Goal: Navigation & Orientation: Find specific page/section

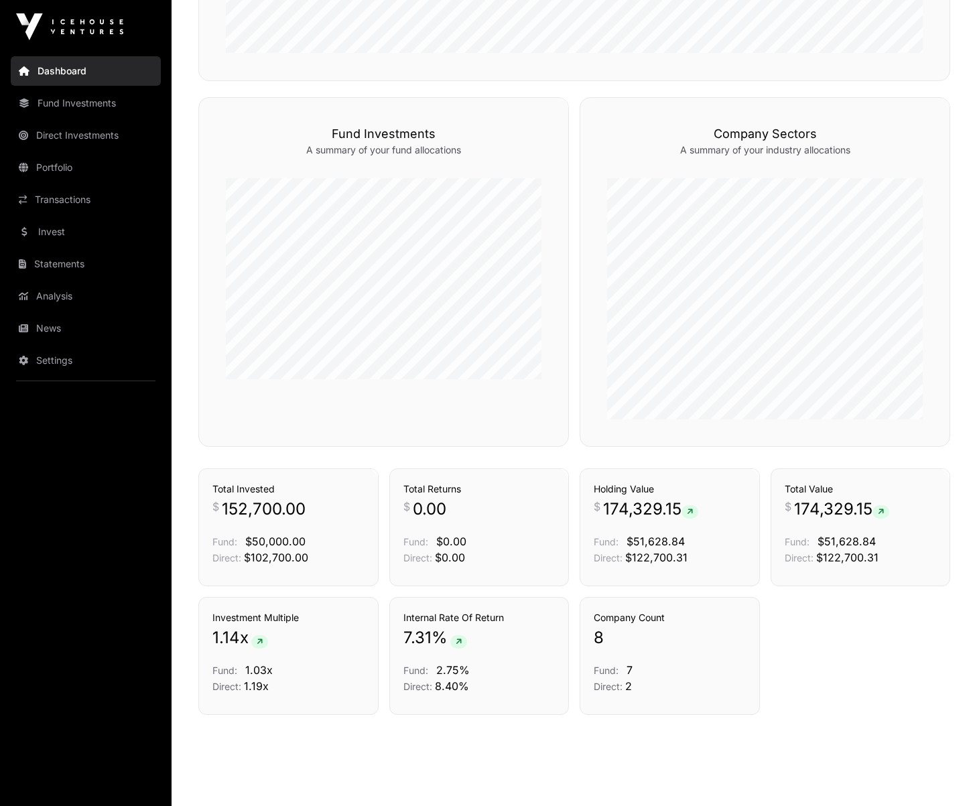
scroll to position [595, 0]
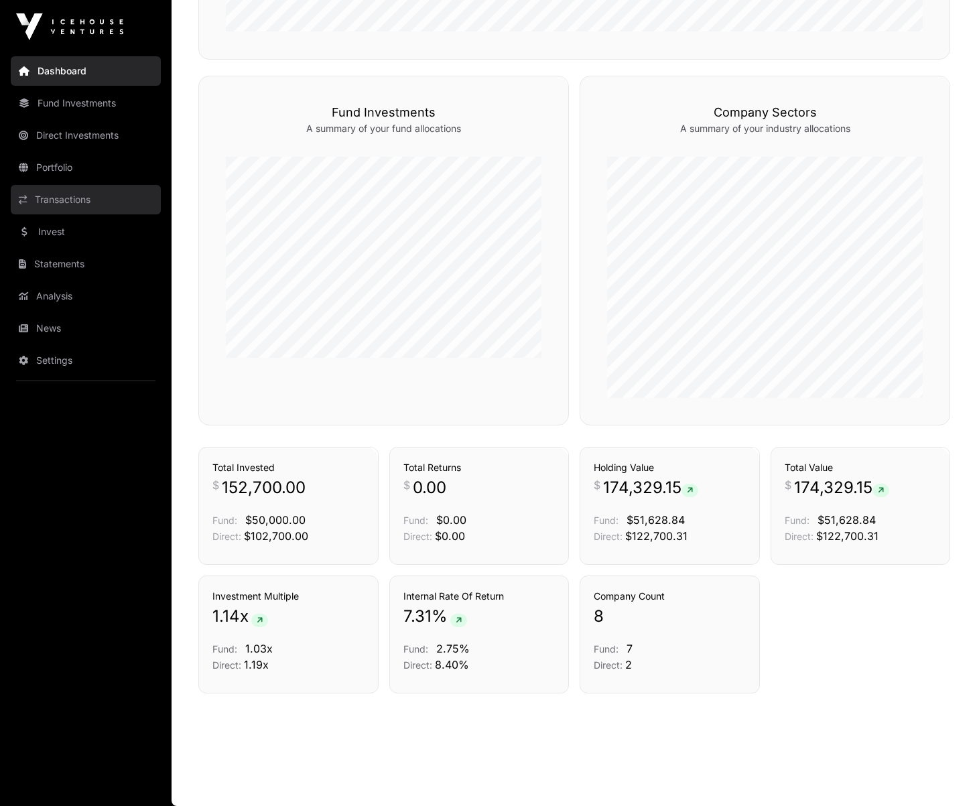
click at [78, 196] on link "Transactions" at bounding box center [86, 199] width 150 height 29
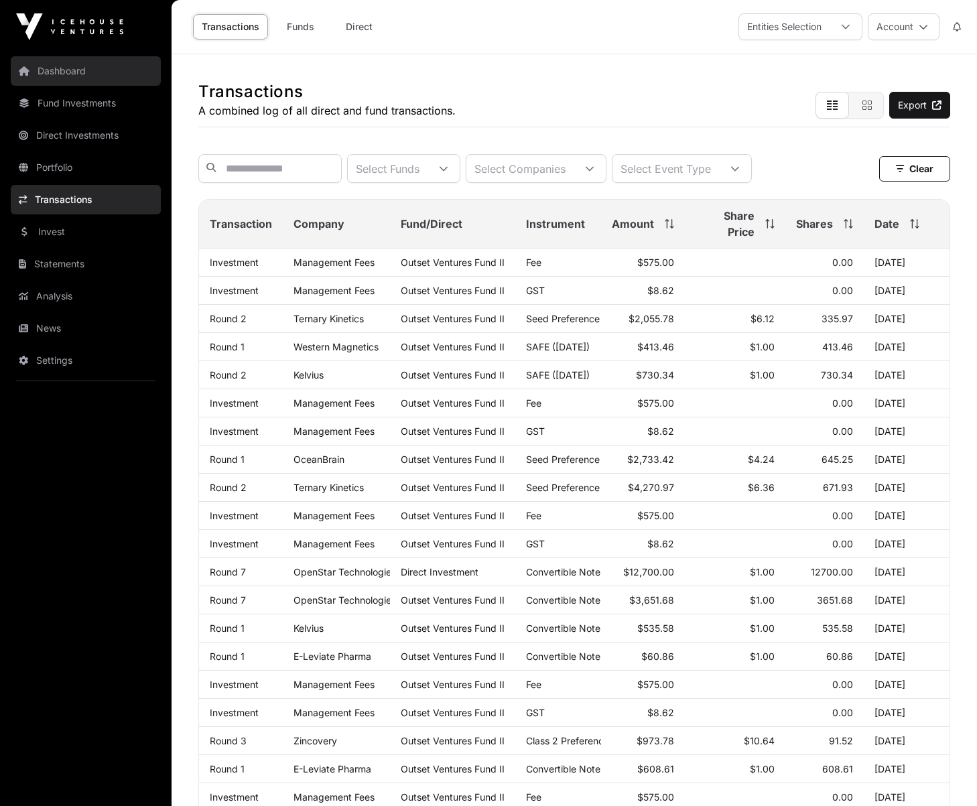
click at [91, 69] on link "Dashboard" at bounding box center [86, 70] width 150 height 29
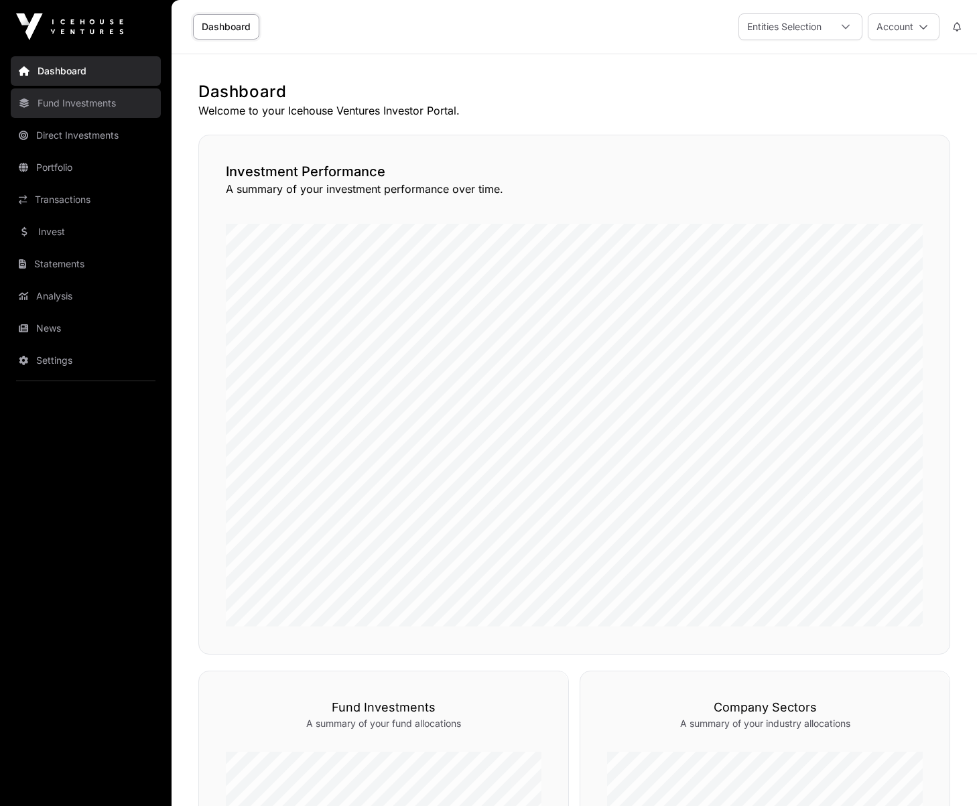
click at [69, 97] on link "Fund Investments" at bounding box center [86, 102] width 150 height 29
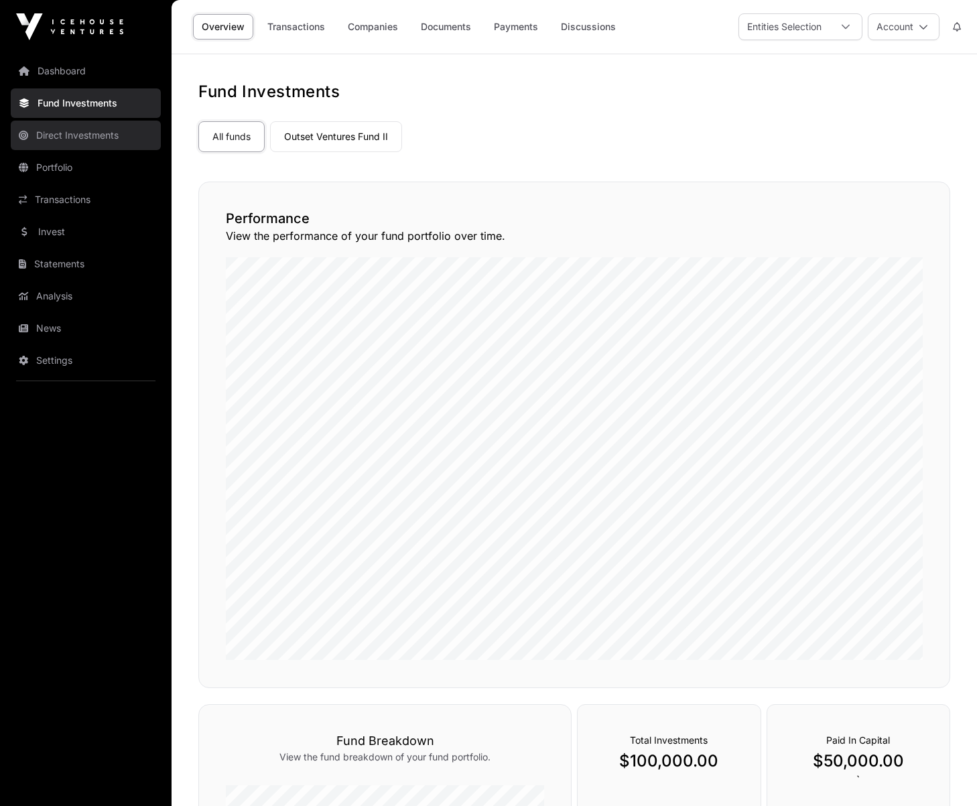
click at [64, 143] on link "Direct Investments" at bounding box center [86, 135] width 150 height 29
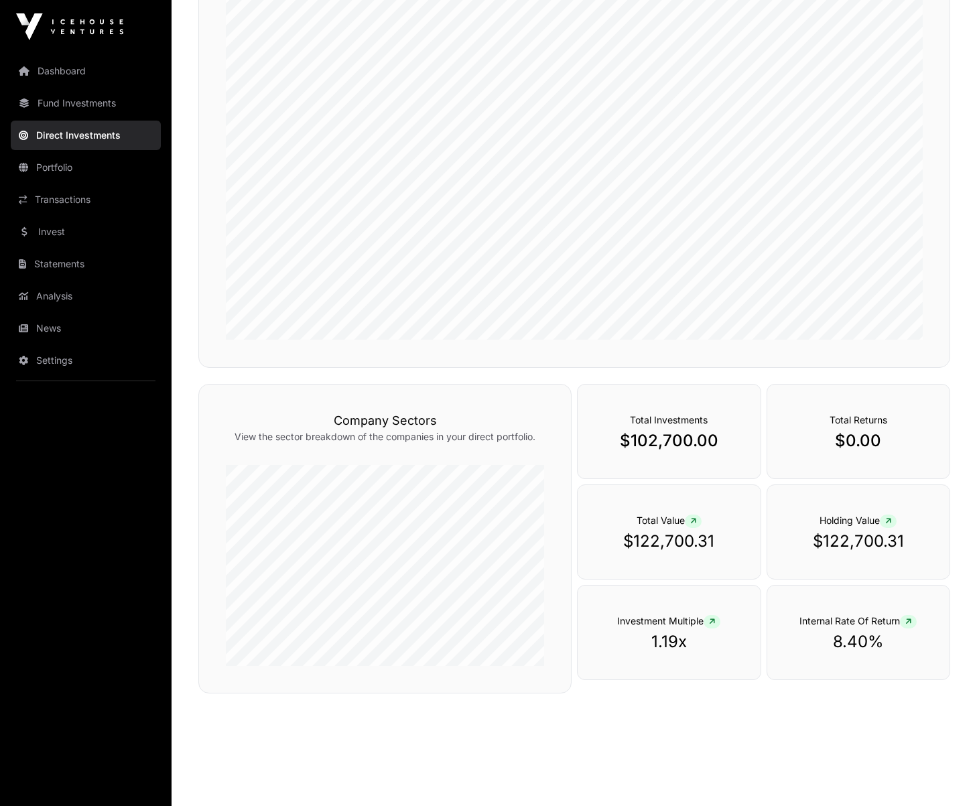
scroll to position [276, 0]
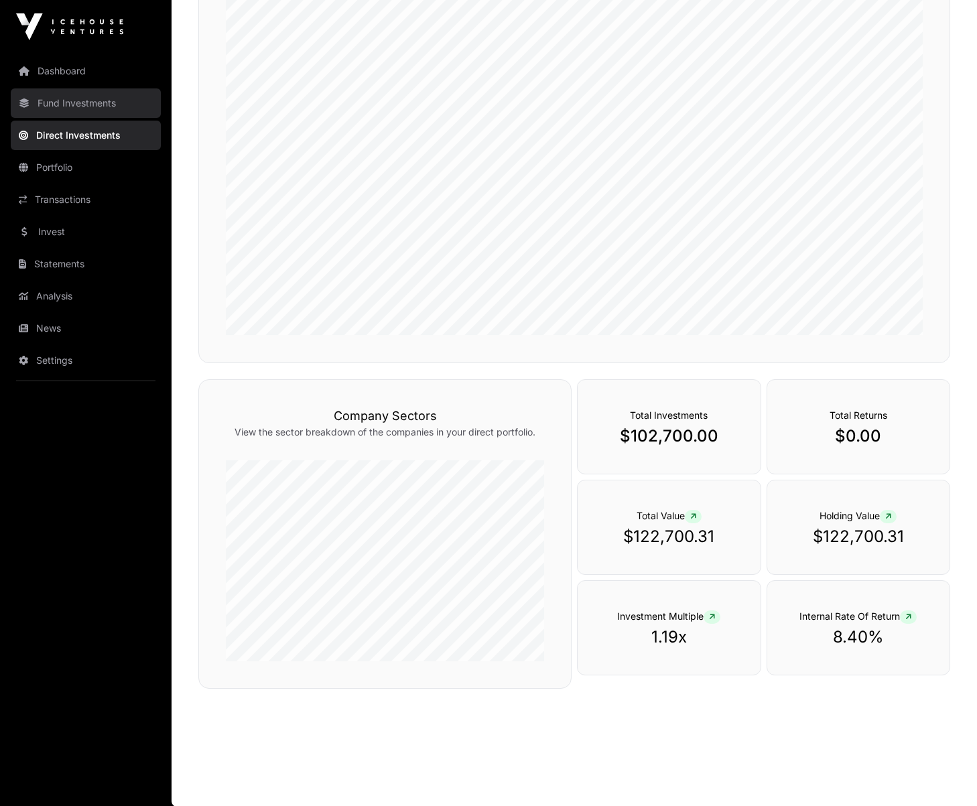
click at [52, 99] on link "Fund Investments" at bounding box center [86, 102] width 150 height 29
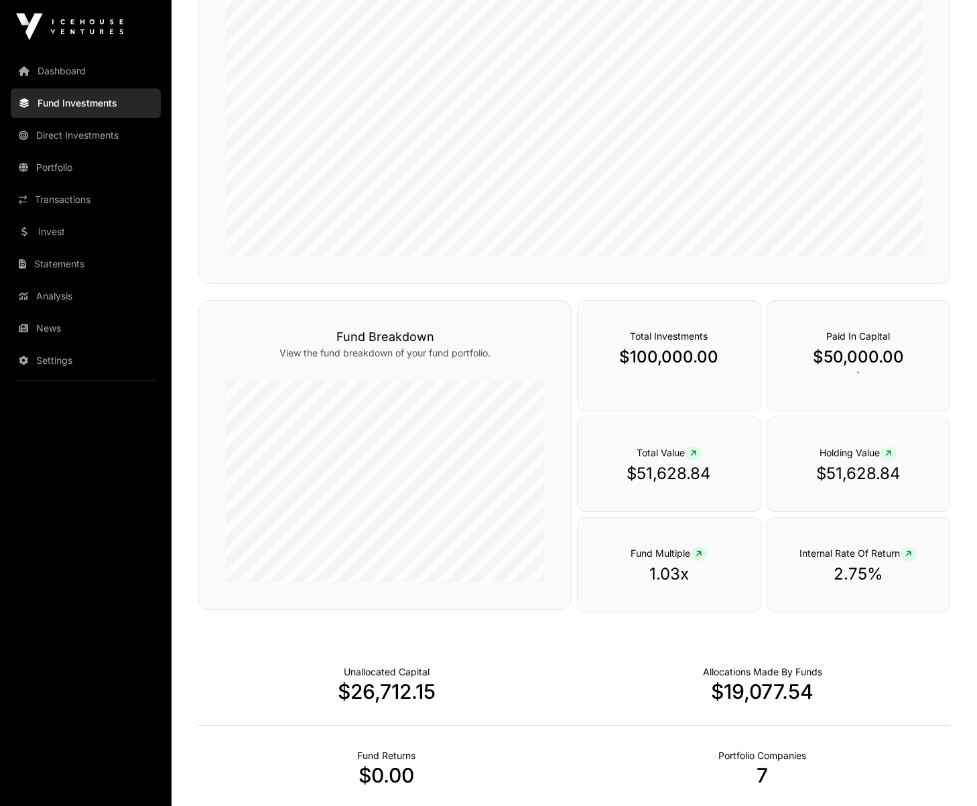
scroll to position [687, 0]
